Goal: Find specific page/section: Find specific page/section

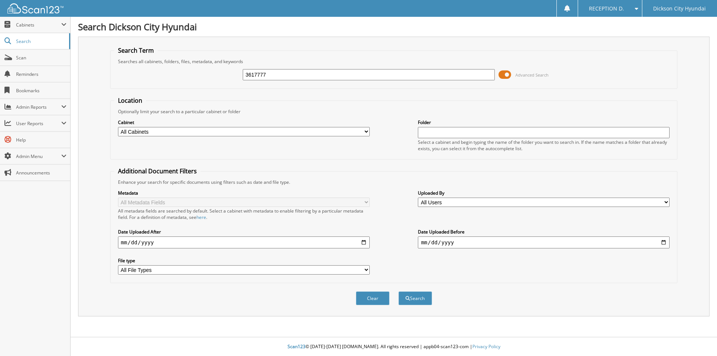
type input "3617777"
click at [398, 291] on button "Search" at bounding box center [415, 298] width 34 height 14
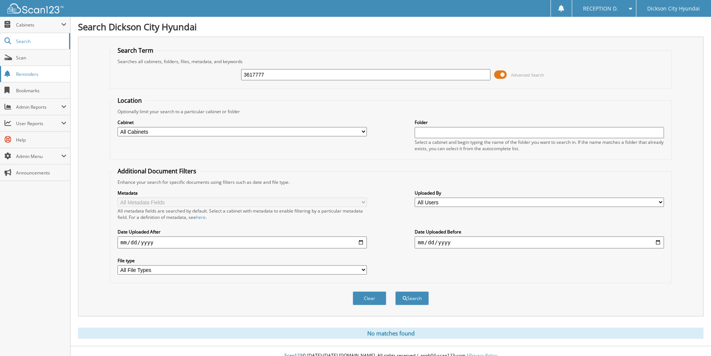
click at [395, 291] on button "Search" at bounding box center [412, 298] width 34 height 14
click at [49, 58] on span "Scan" at bounding box center [41, 58] width 50 height 6
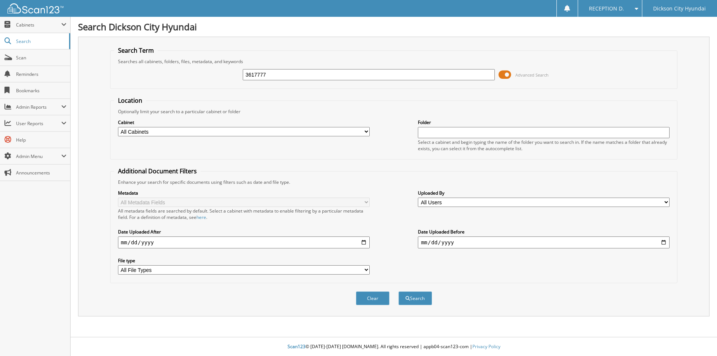
type input "3617777"
click at [398, 291] on button "Search" at bounding box center [415, 298] width 34 height 14
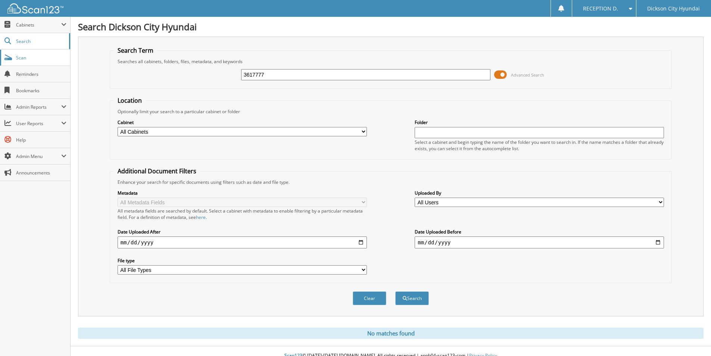
click at [35, 56] on span "Scan" at bounding box center [41, 58] width 50 height 6
